Goal: Task Accomplishment & Management: Manage account settings

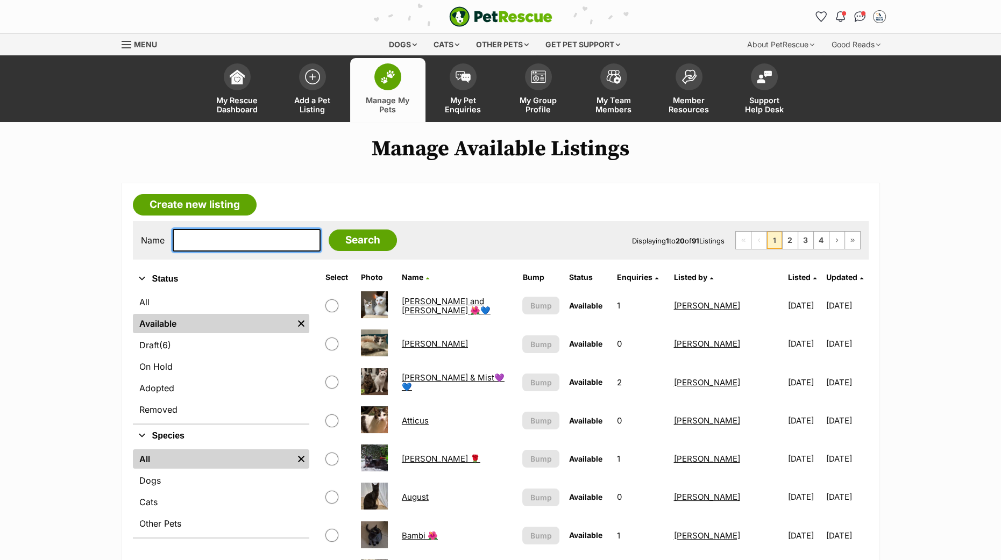
click at [224, 240] on input "text" at bounding box center [247, 240] width 148 height 23
type input "willow"
click at [329, 230] on input "Search" at bounding box center [363, 241] width 68 height 22
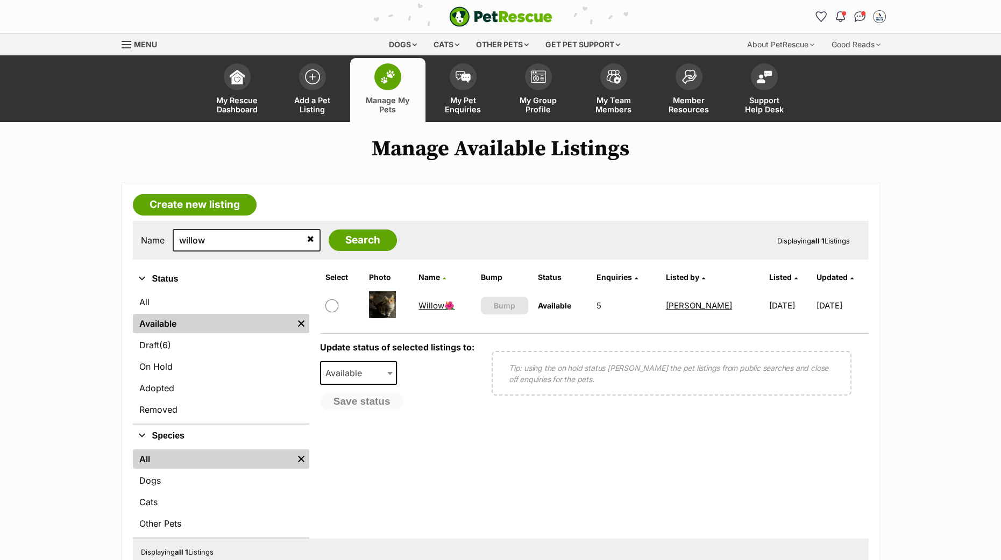
click at [433, 302] on link "Willow🌺" at bounding box center [436, 306] width 36 height 10
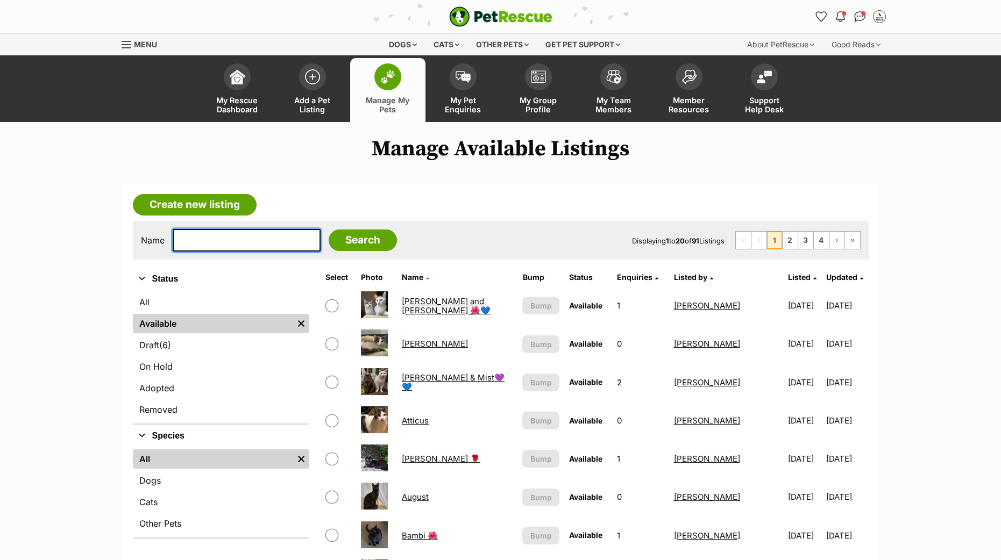
click at [232, 246] on input "text" at bounding box center [247, 240] width 148 height 23
type input "willow"
click at [329, 230] on input "Search" at bounding box center [363, 241] width 68 height 22
